Goal: Navigation & Orientation: Understand site structure

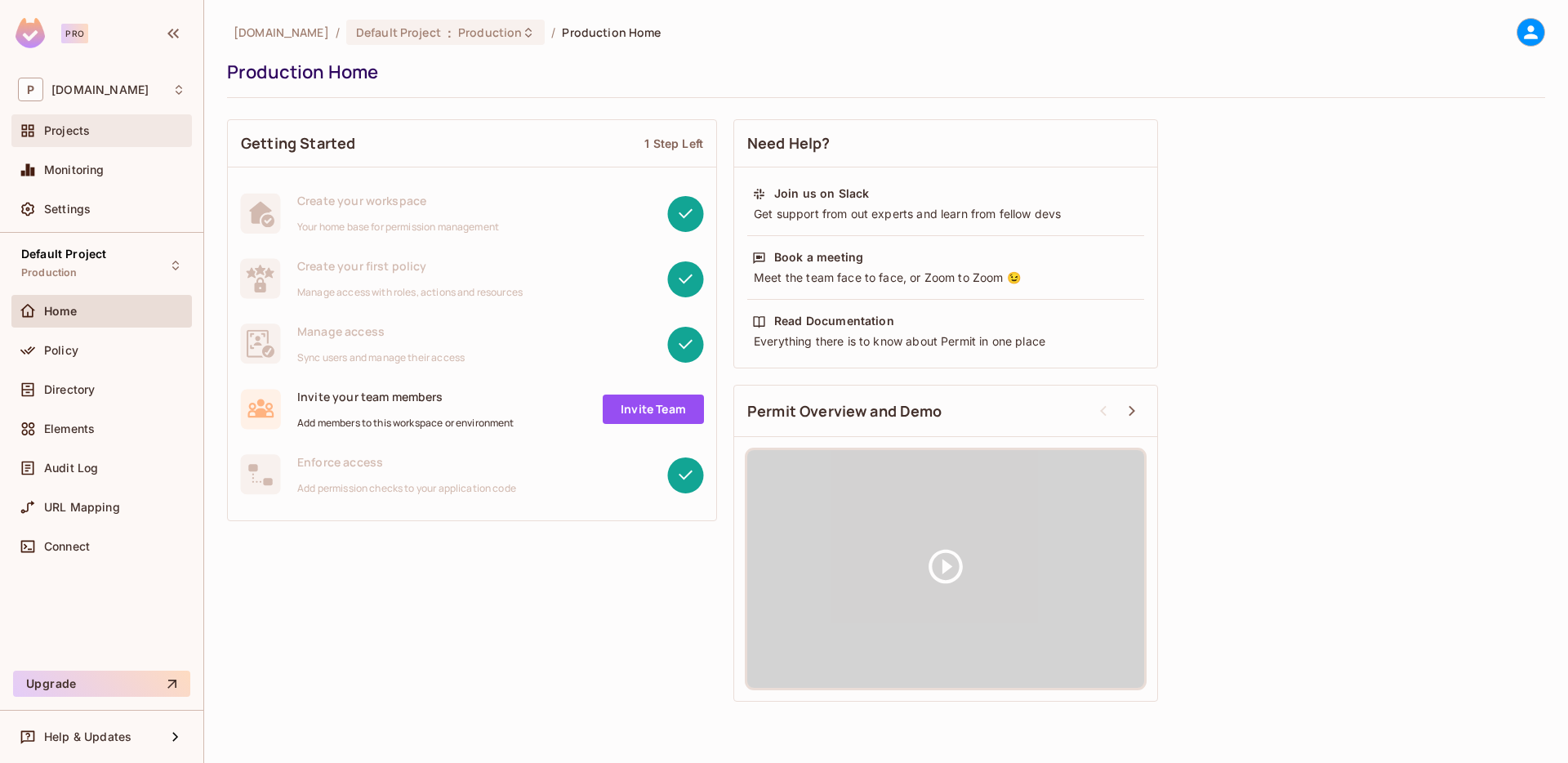
click at [109, 134] on div "Projects" at bounding box center [114, 131] width 141 height 13
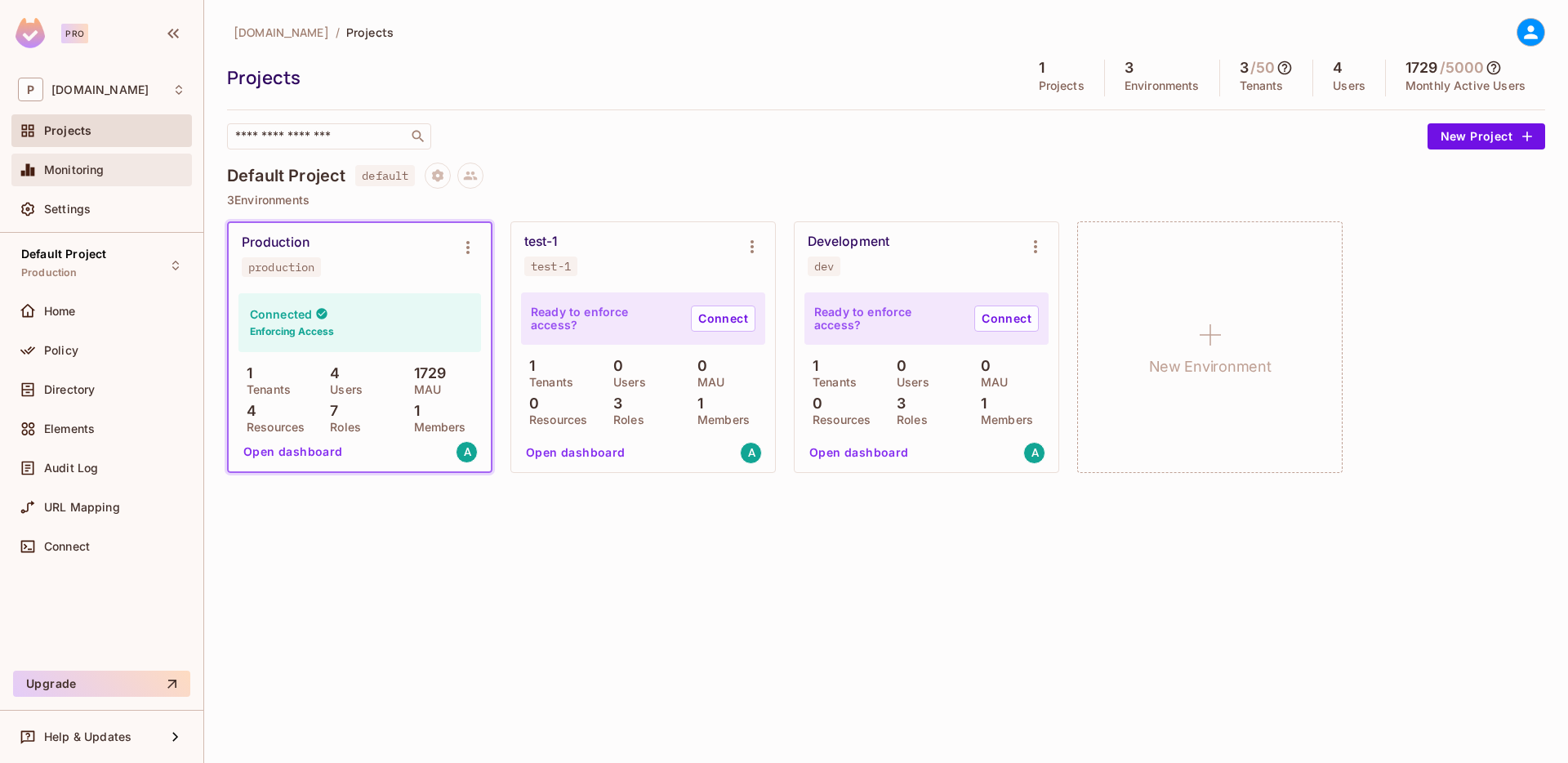
click at [111, 167] on div "Monitoring" at bounding box center [114, 170] width 141 height 13
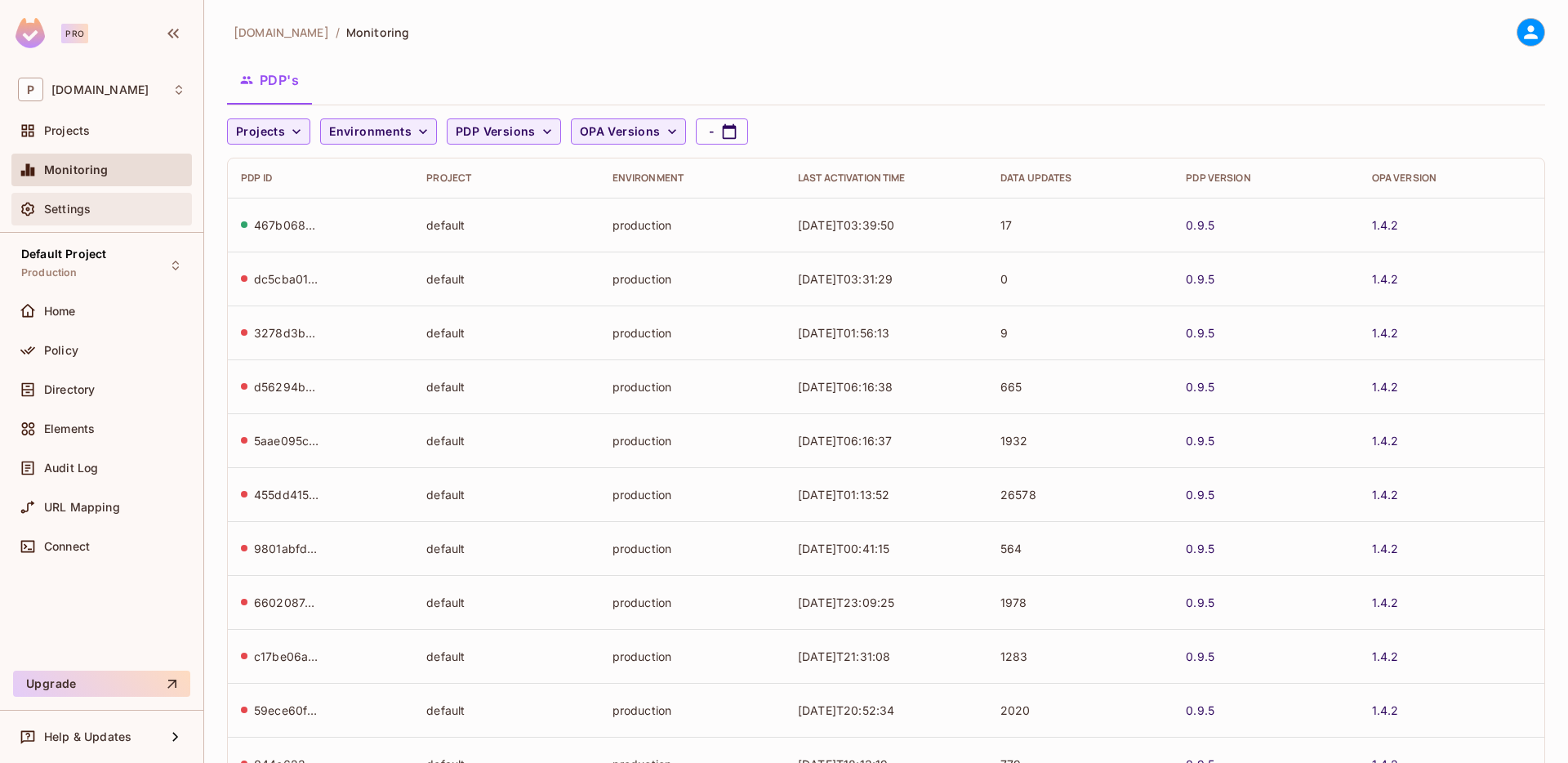
click at [111, 209] on div "Settings" at bounding box center [114, 209] width 141 height 13
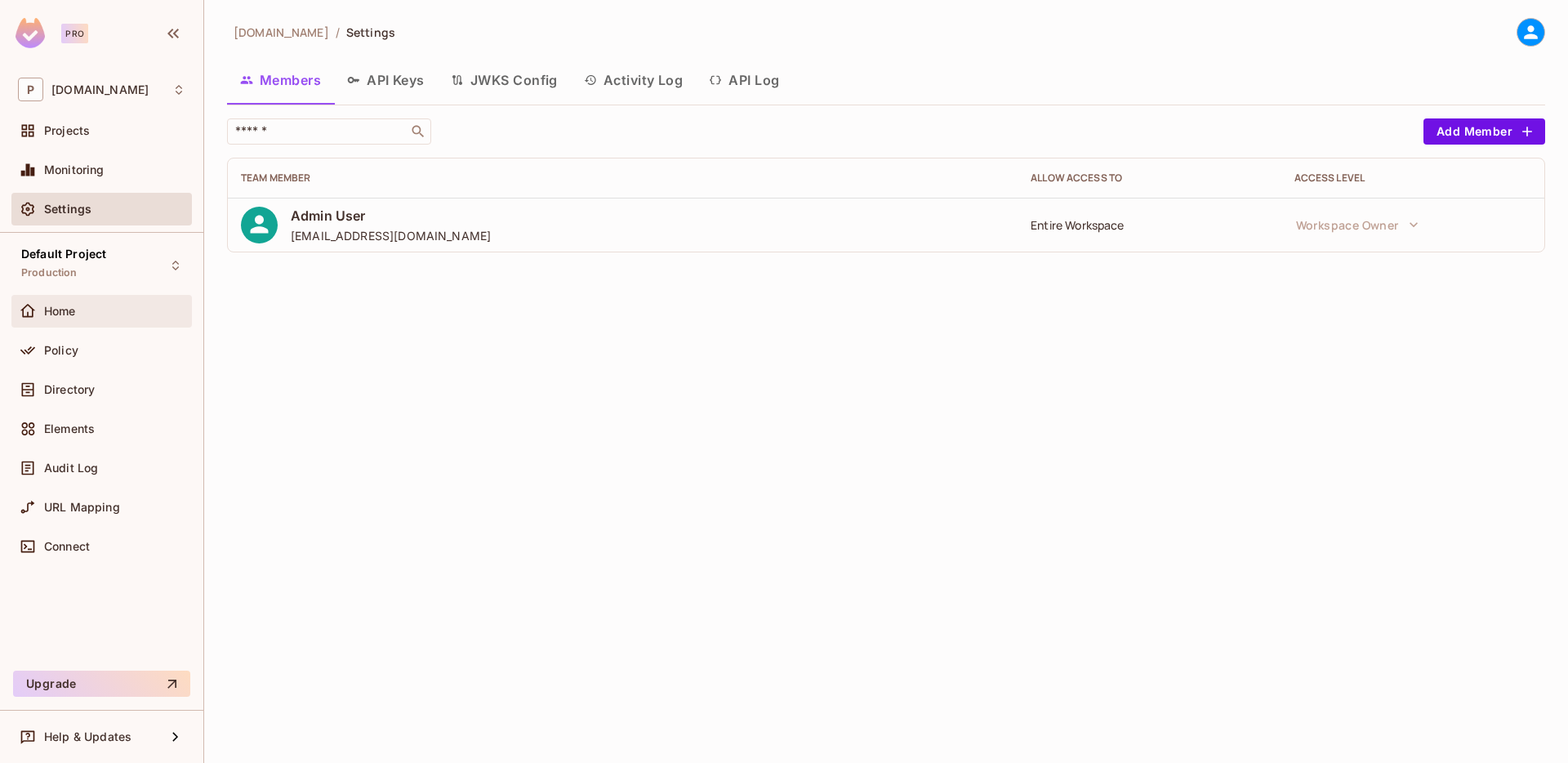
click at [110, 303] on div "Home" at bounding box center [101, 311] width 167 height 20
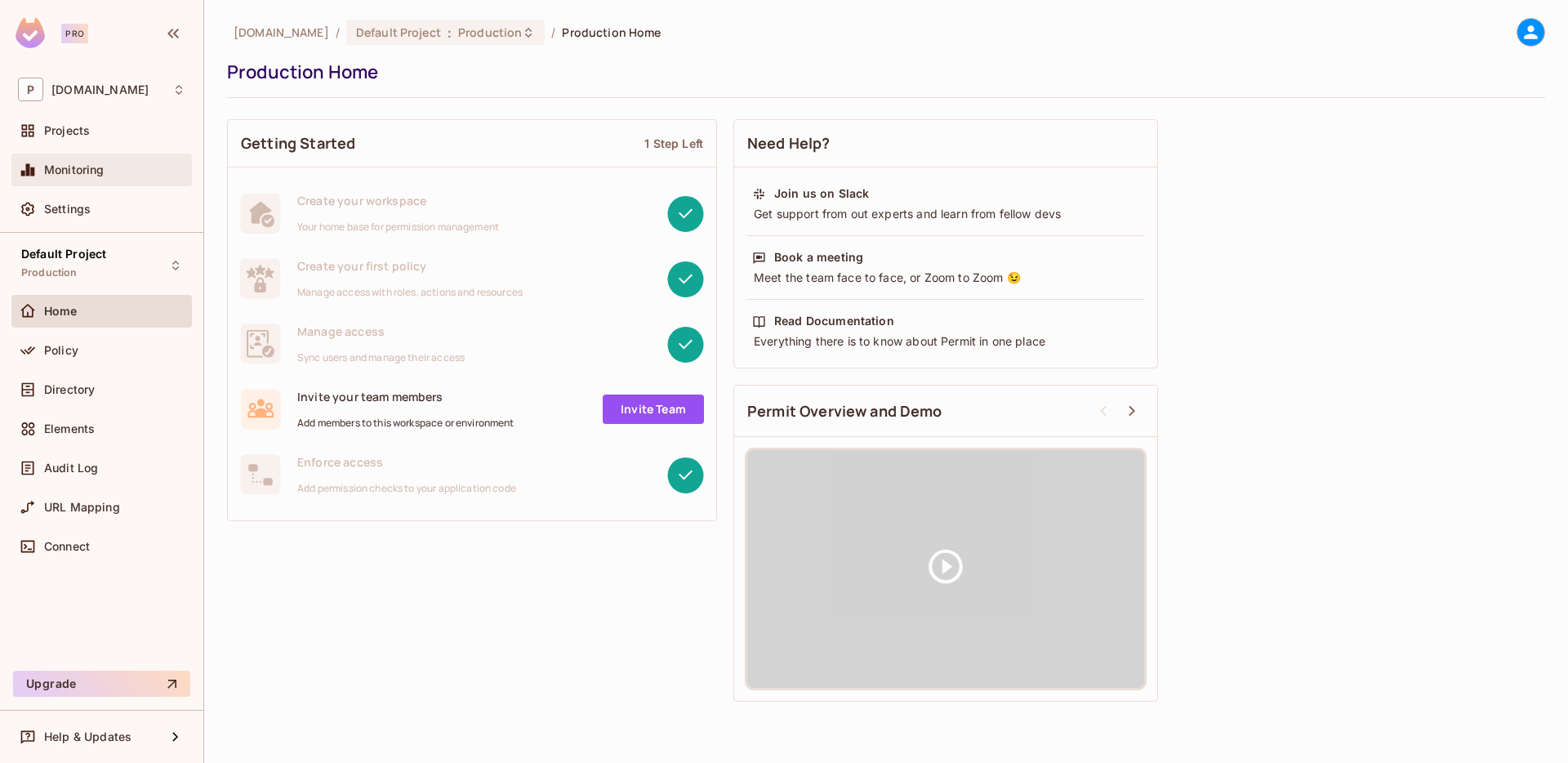
click at [94, 156] on div "Monitoring" at bounding box center [101, 170] width 180 height 32
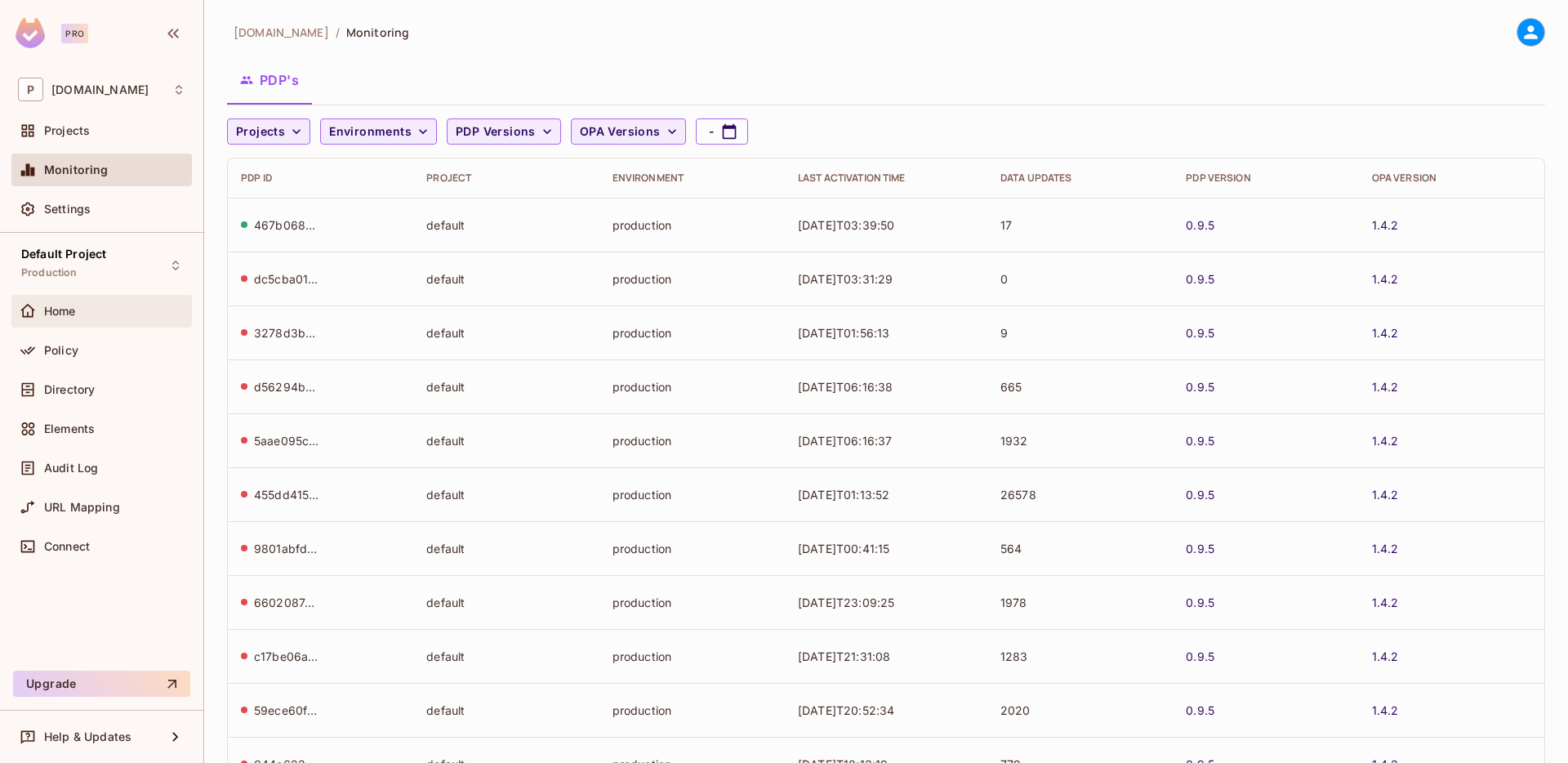
click at [127, 316] on div "Home" at bounding box center [114, 311] width 141 height 13
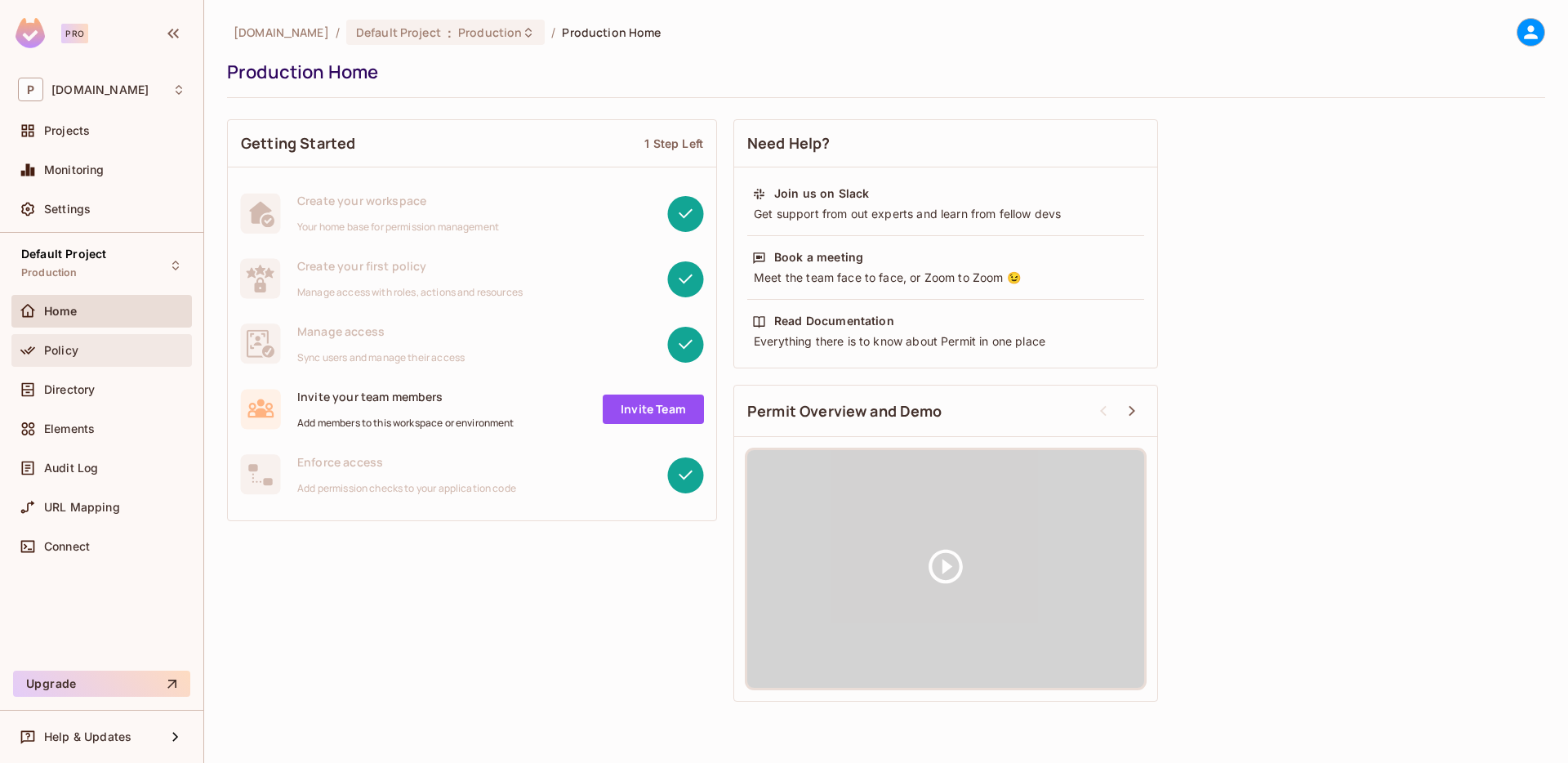
click at [124, 341] on div "Policy" at bounding box center [101, 350] width 167 height 20
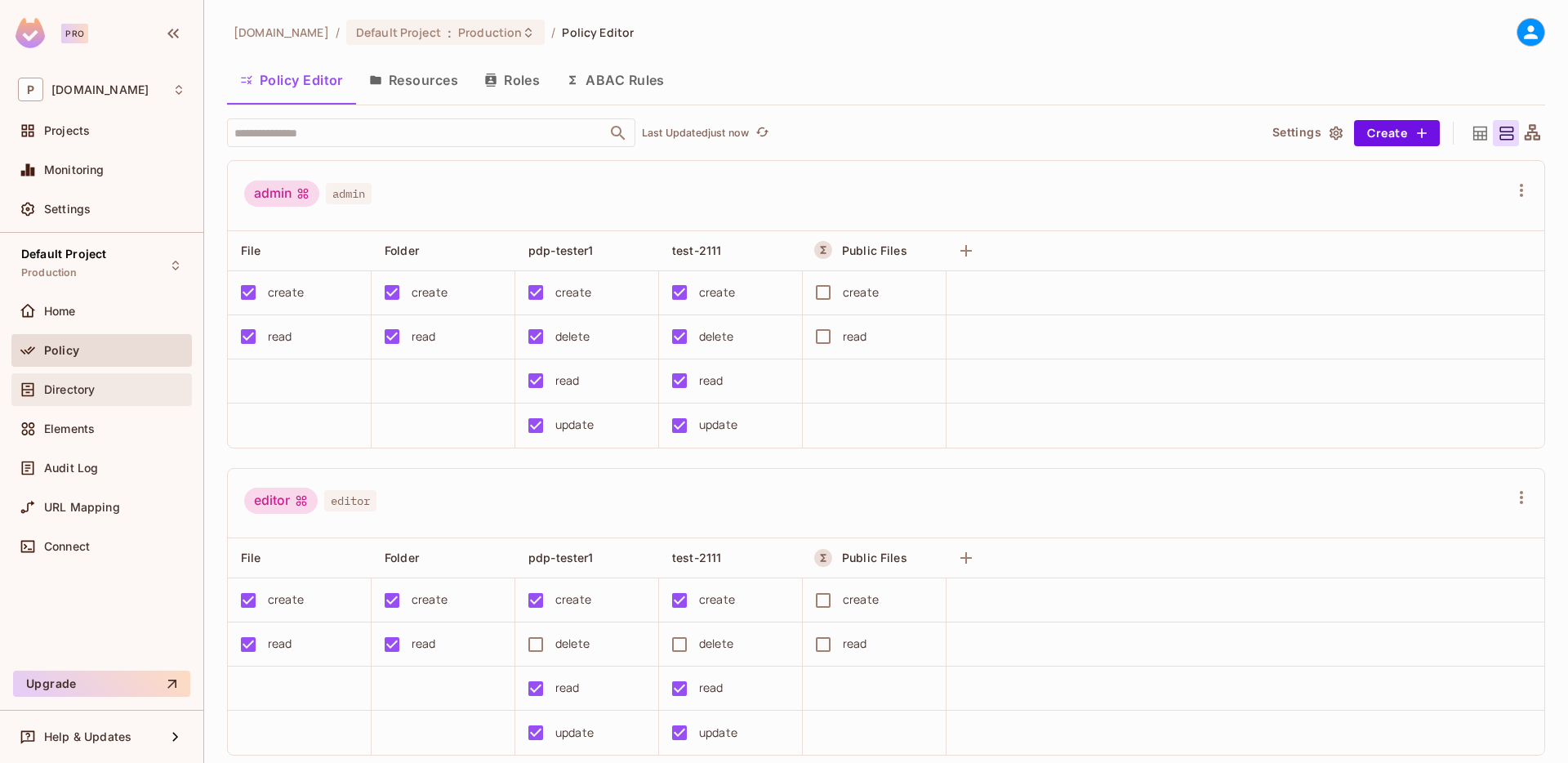
click at [121, 386] on div "Directory" at bounding box center [114, 390] width 141 height 13
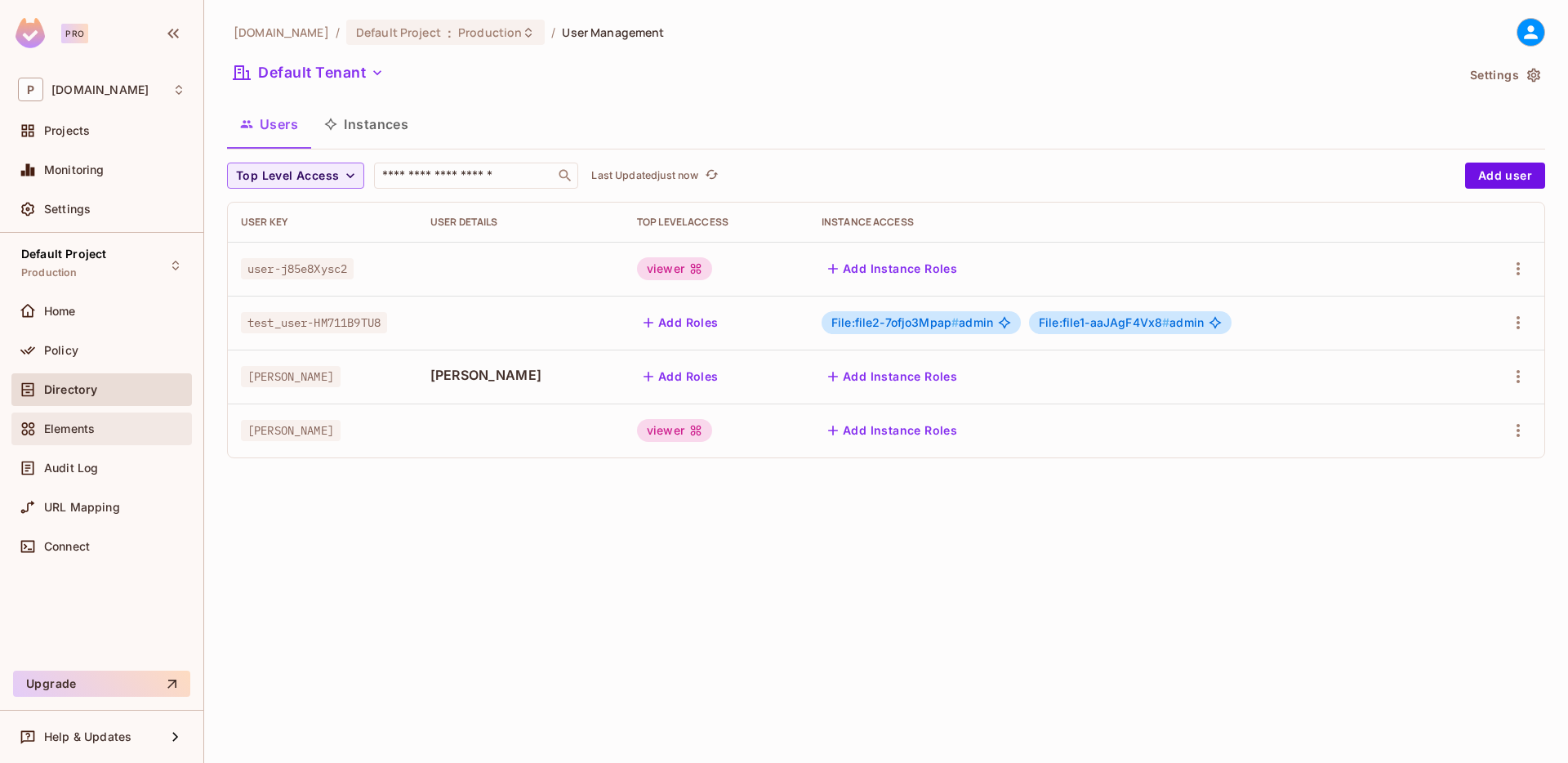
click at [106, 423] on div "Elements" at bounding box center [114, 429] width 141 height 13
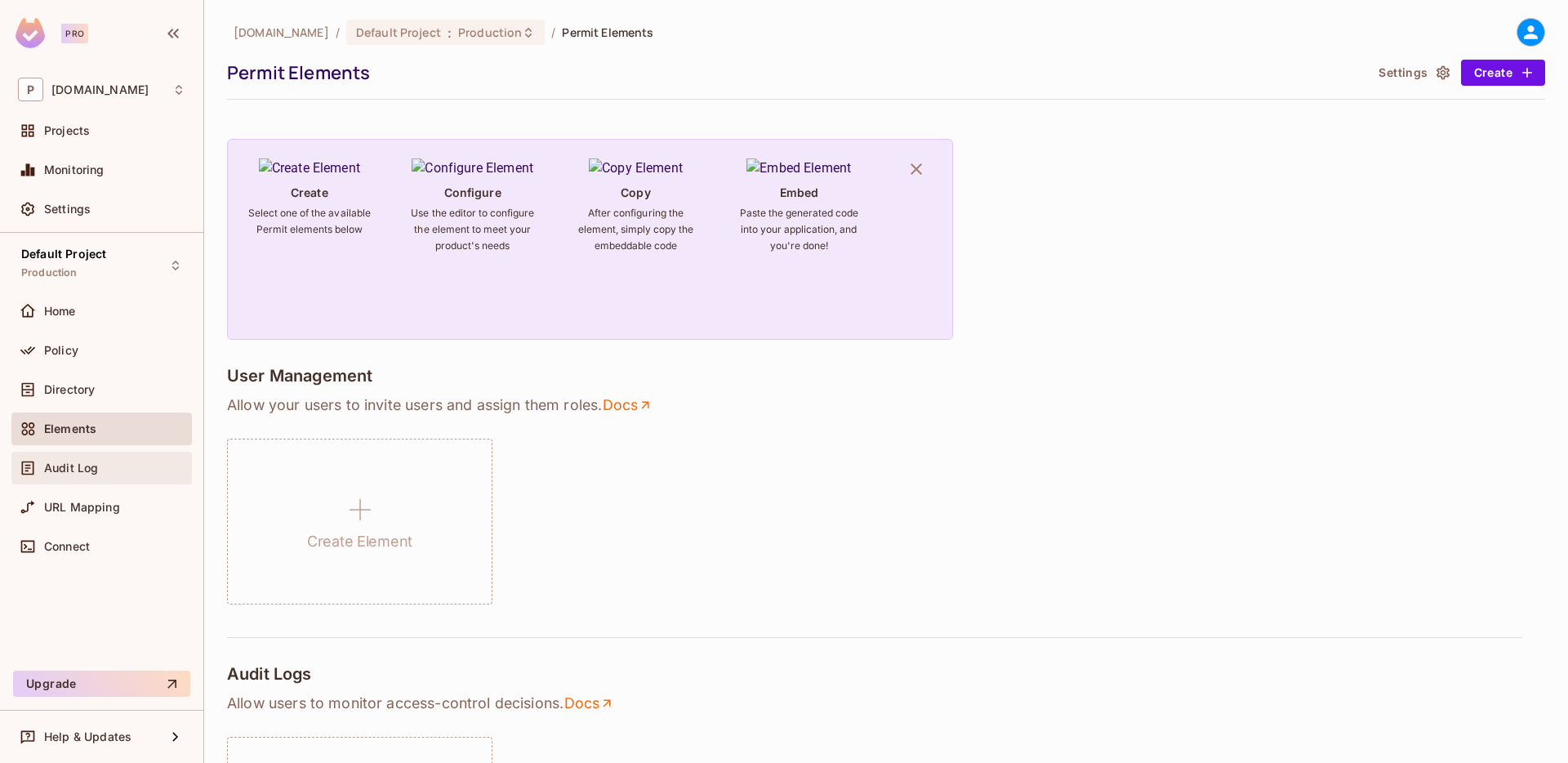
click at [99, 464] on div "Audit Log" at bounding box center [114, 468] width 141 height 13
